Goal: Find specific page/section: Find specific page/section

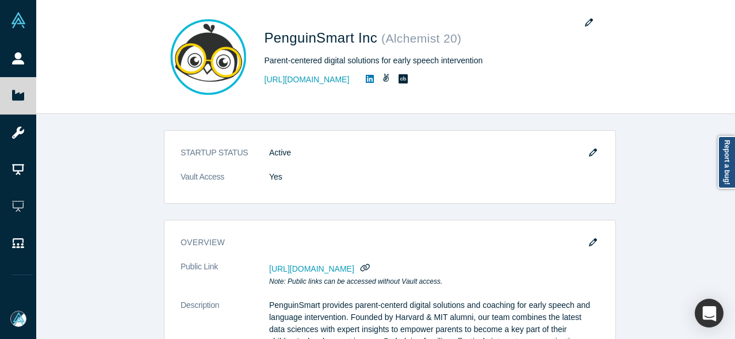
click at [24, 89] on link "Startups" at bounding box center [22, 95] width 45 height 37
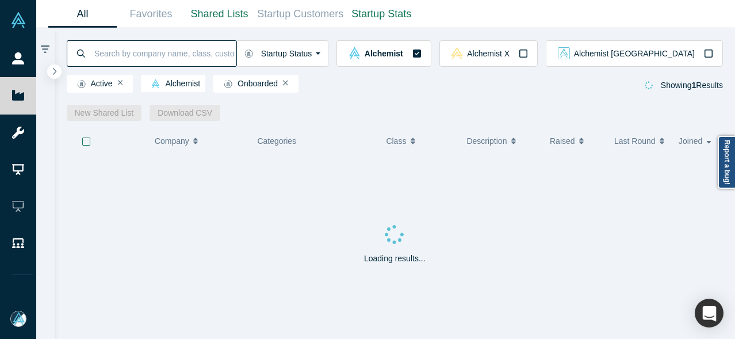
click at [139, 52] on input at bounding box center [164, 53] width 143 height 27
paste input "Pivla"
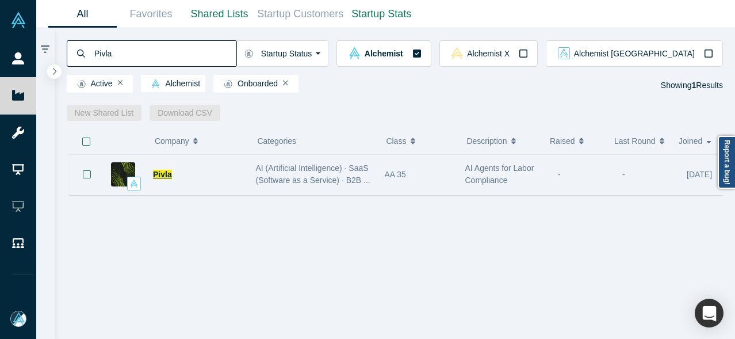
type input "Pivla"
click at [163, 178] on span "Pivla" at bounding box center [162, 174] width 19 height 9
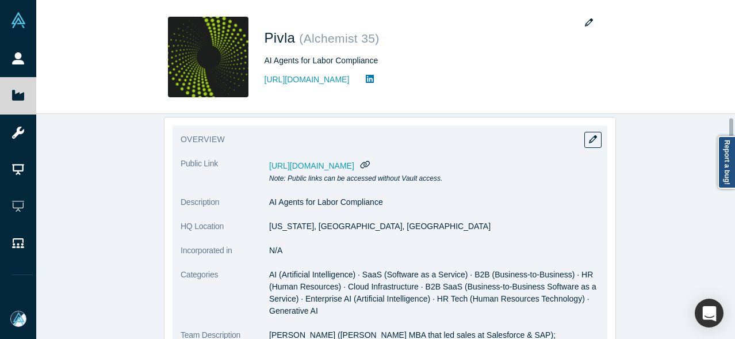
scroll to position [230, 0]
